Goal: Information Seeking & Learning: Check status

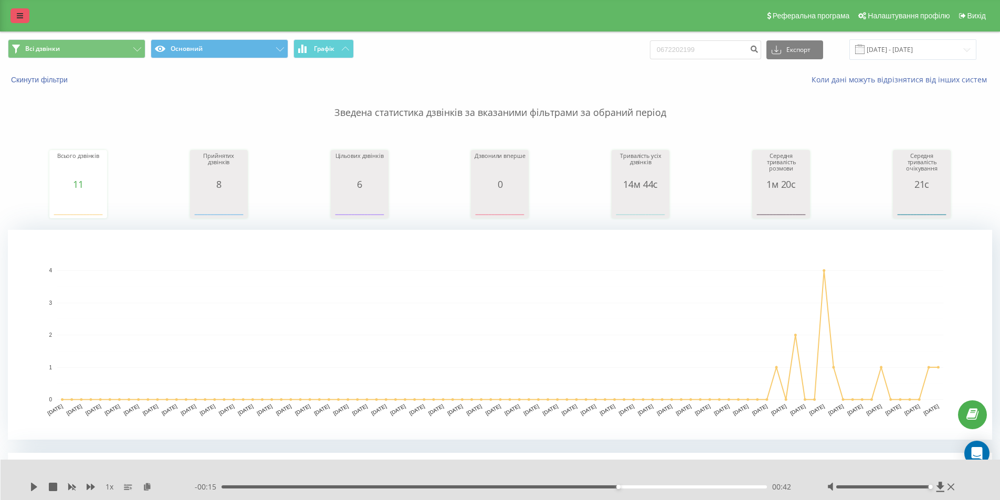
click at [22, 6] on div "Реферальна програма Налаштування профілю Вихід" at bounding box center [500, 15] width 1000 height 31
click at [20, 16] on icon at bounding box center [20, 15] width 6 height 7
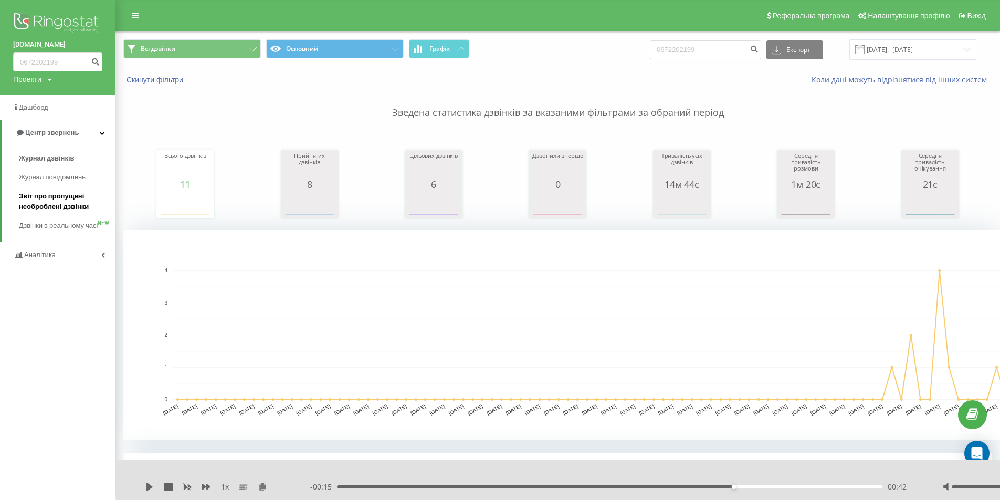
click at [46, 198] on span "Звіт про пропущені необроблені дзвінки" at bounding box center [64, 201] width 91 height 21
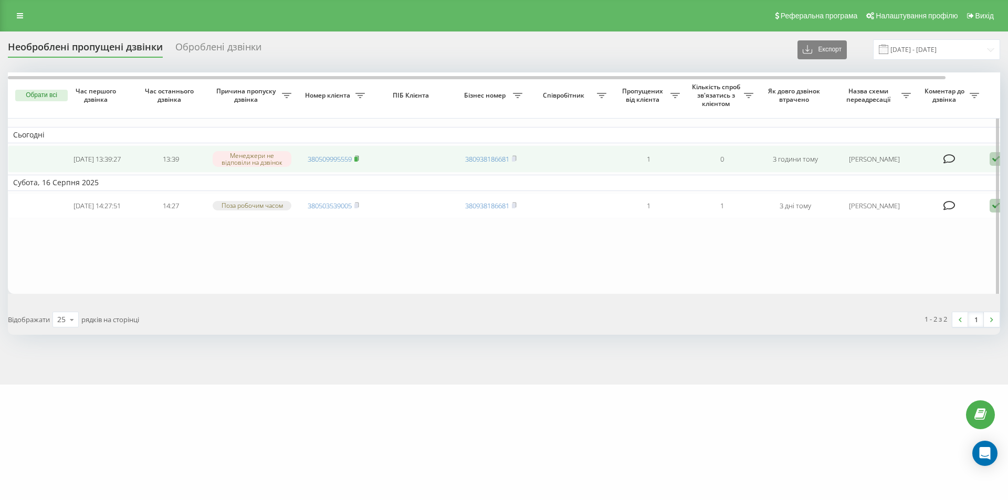
click at [357, 157] on icon at bounding box center [357, 157] width 4 height 5
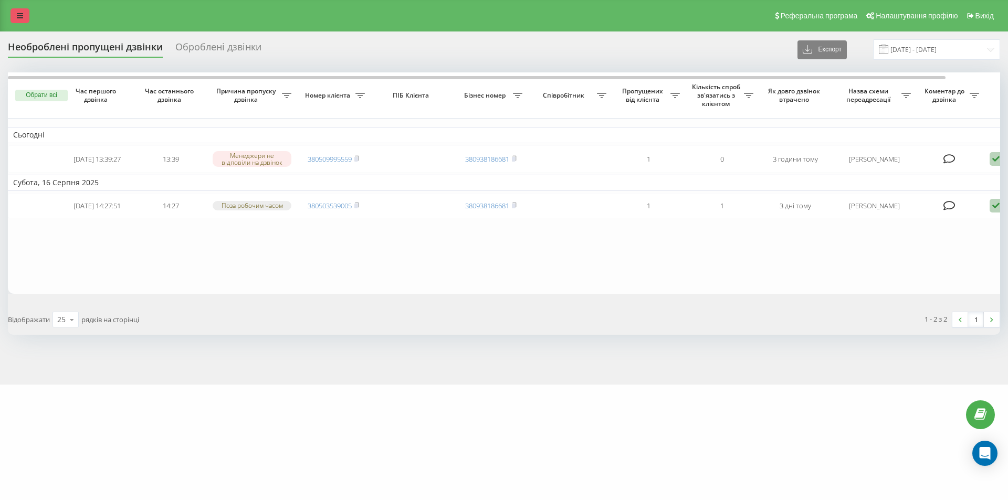
click at [18, 16] on icon at bounding box center [20, 15] width 6 height 7
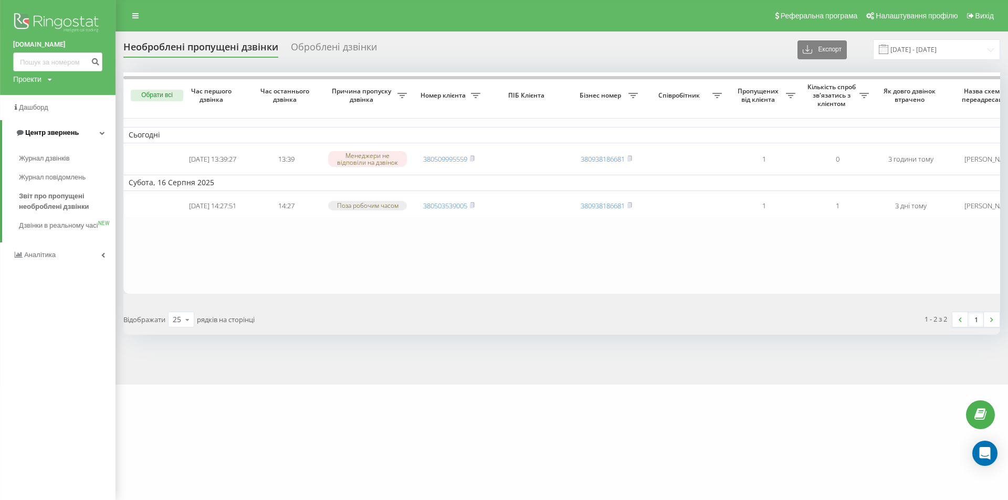
click at [42, 130] on span "Центр звернень" at bounding box center [52, 133] width 54 height 8
click at [46, 134] on span "Центр звернень" at bounding box center [50, 133] width 54 height 8
click at [339, 48] on div "Оброблені дзвінки" at bounding box center [334, 49] width 86 height 16
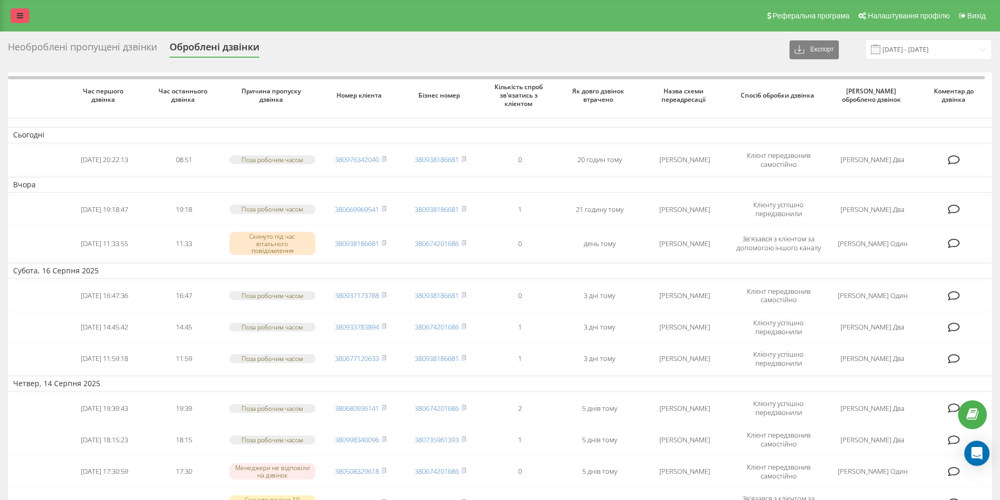
click at [18, 16] on icon at bounding box center [20, 15] width 6 height 7
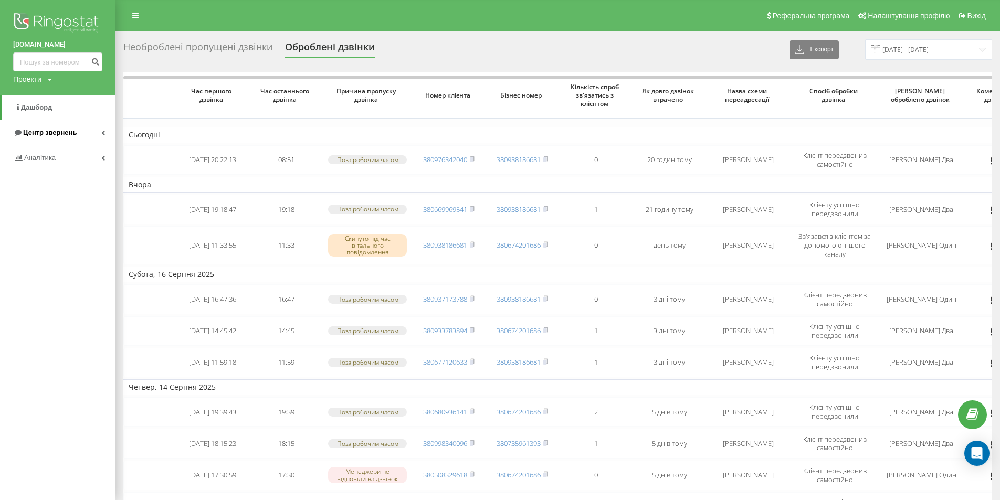
click at [45, 134] on span "Центр звернень" at bounding box center [50, 133] width 54 height 8
click at [46, 156] on span "Журнал дзвінків" at bounding box center [47, 158] width 56 height 10
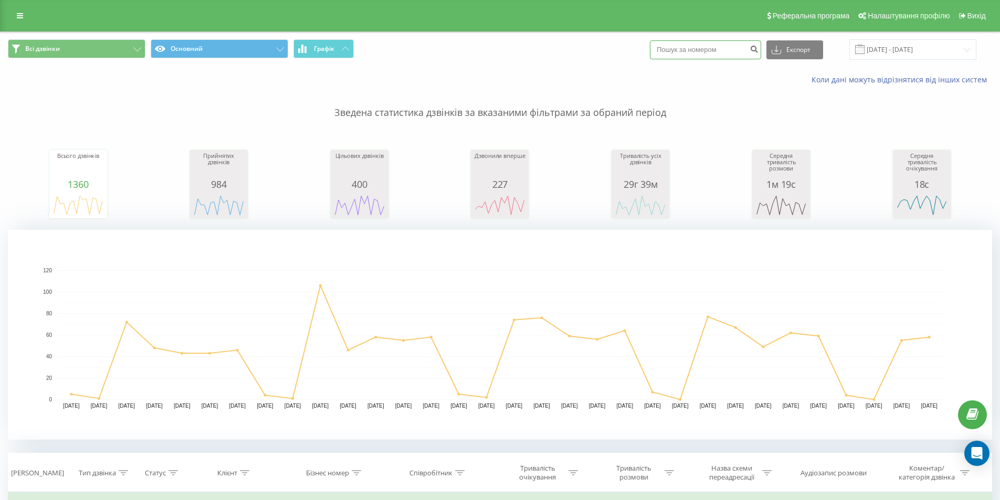
paste input "0509995559"
type input "0509995559"
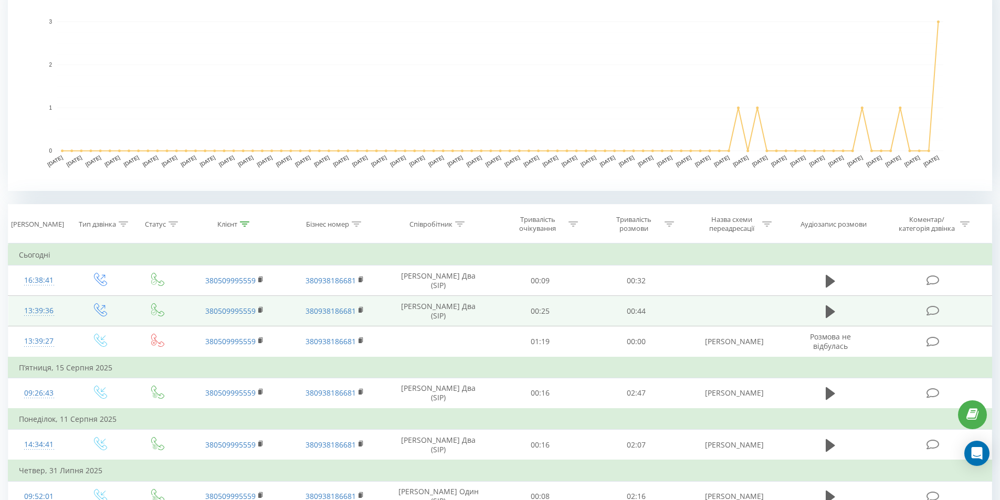
scroll to position [262, 0]
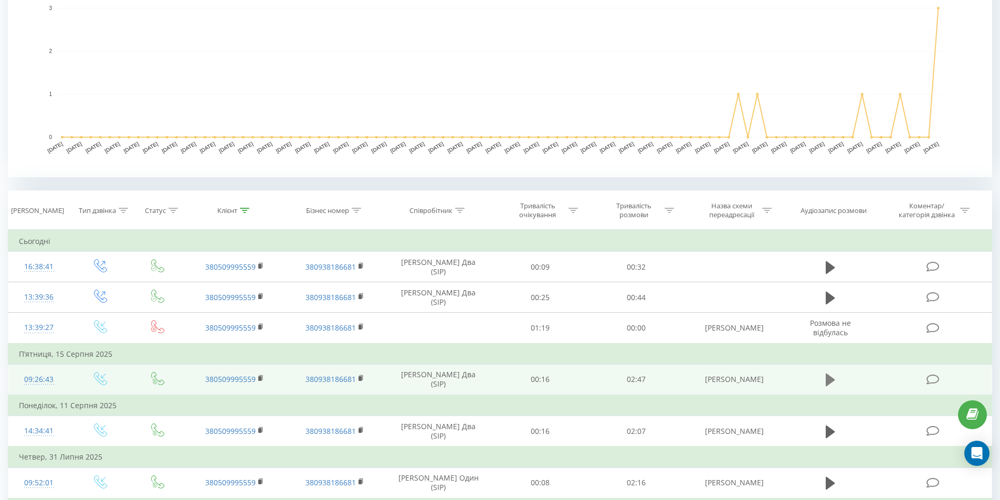
click at [832, 381] on icon at bounding box center [830, 380] width 9 height 13
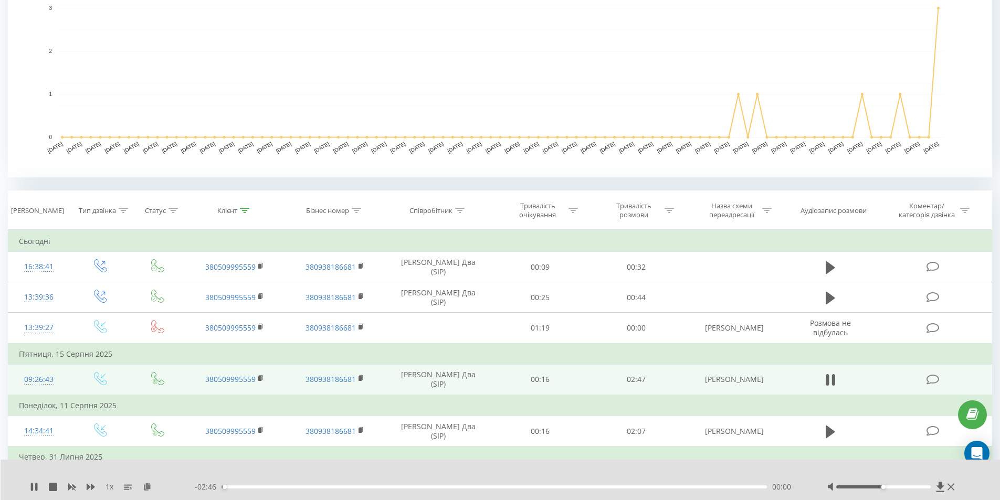
click at [262, 485] on div "- 02:46 00:00 00:00" at bounding box center [498, 487] width 606 height 10
click at [263, 489] on div "- 02:45 00:01 00:01" at bounding box center [498, 487] width 606 height 10
click at [267, 486] on div "00:02" at bounding box center [494, 486] width 546 height 3
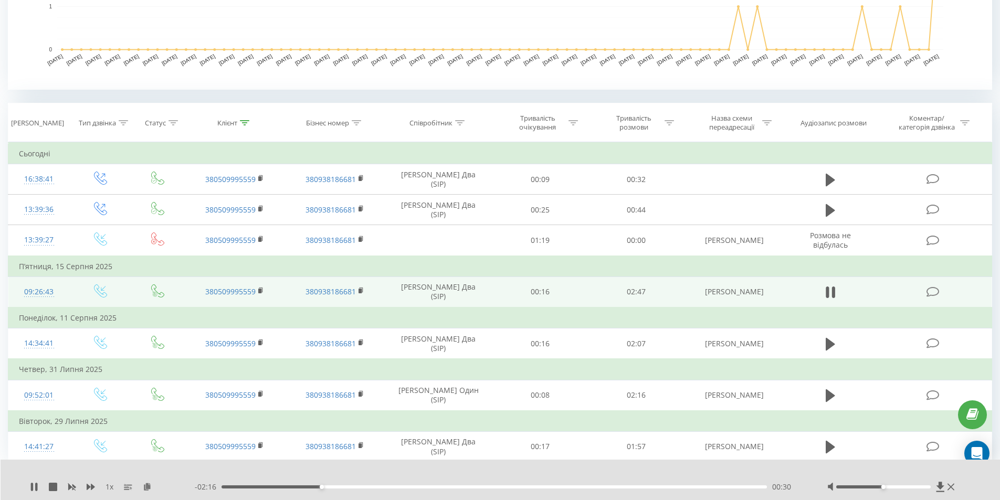
scroll to position [352, 0]
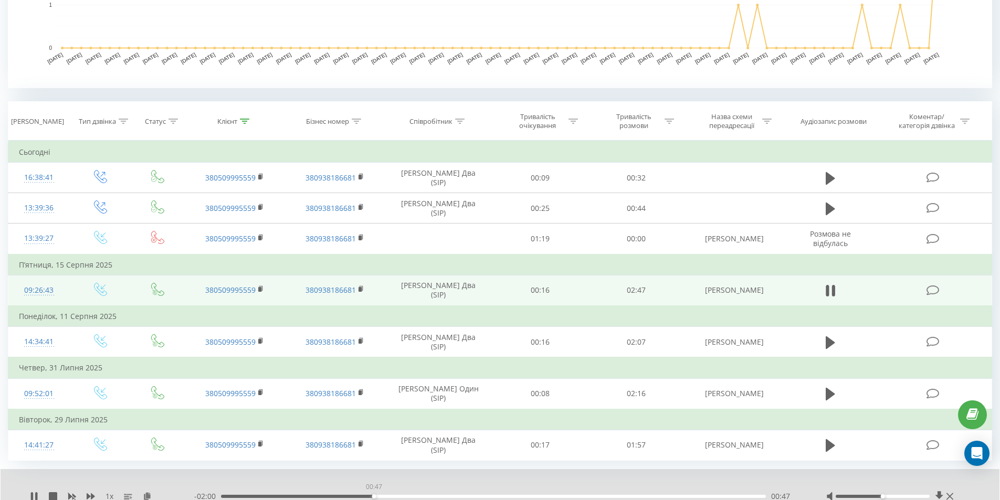
click at [374, 496] on div "00:47" at bounding box center [493, 496] width 545 height 3
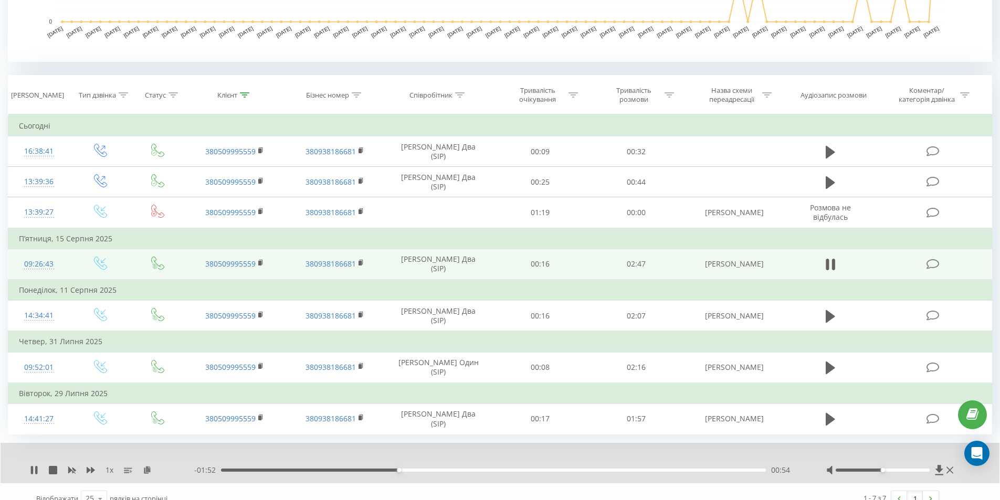
scroll to position [392, 0]
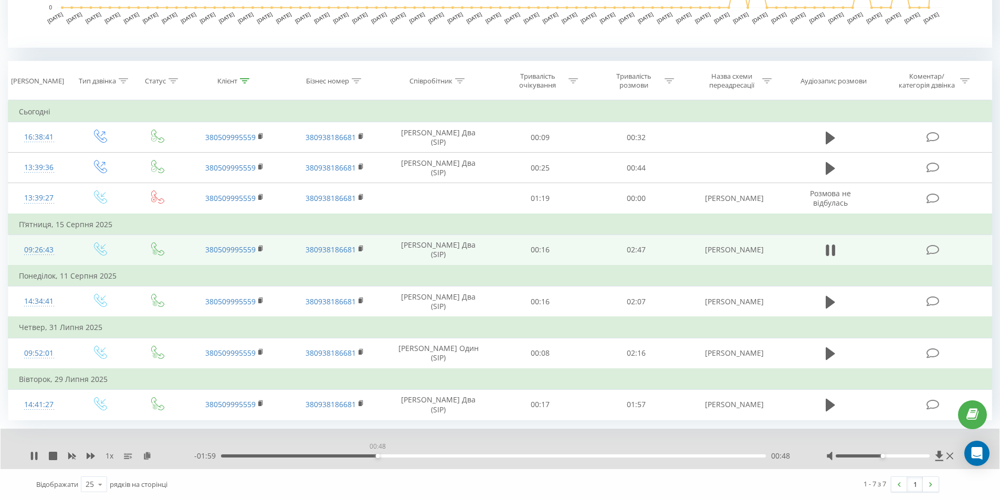
click at [377, 454] on div "00:48" at bounding box center [493, 455] width 545 height 3
click at [364, 455] on div "00:50" at bounding box center [493, 455] width 545 height 3
click at [344, 455] on div "00:38" at bounding box center [493, 455] width 545 height 3
click at [35, 455] on icon at bounding box center [34, 456] width 8 height 8
